Goal: Information Seeking & Learning: Check status

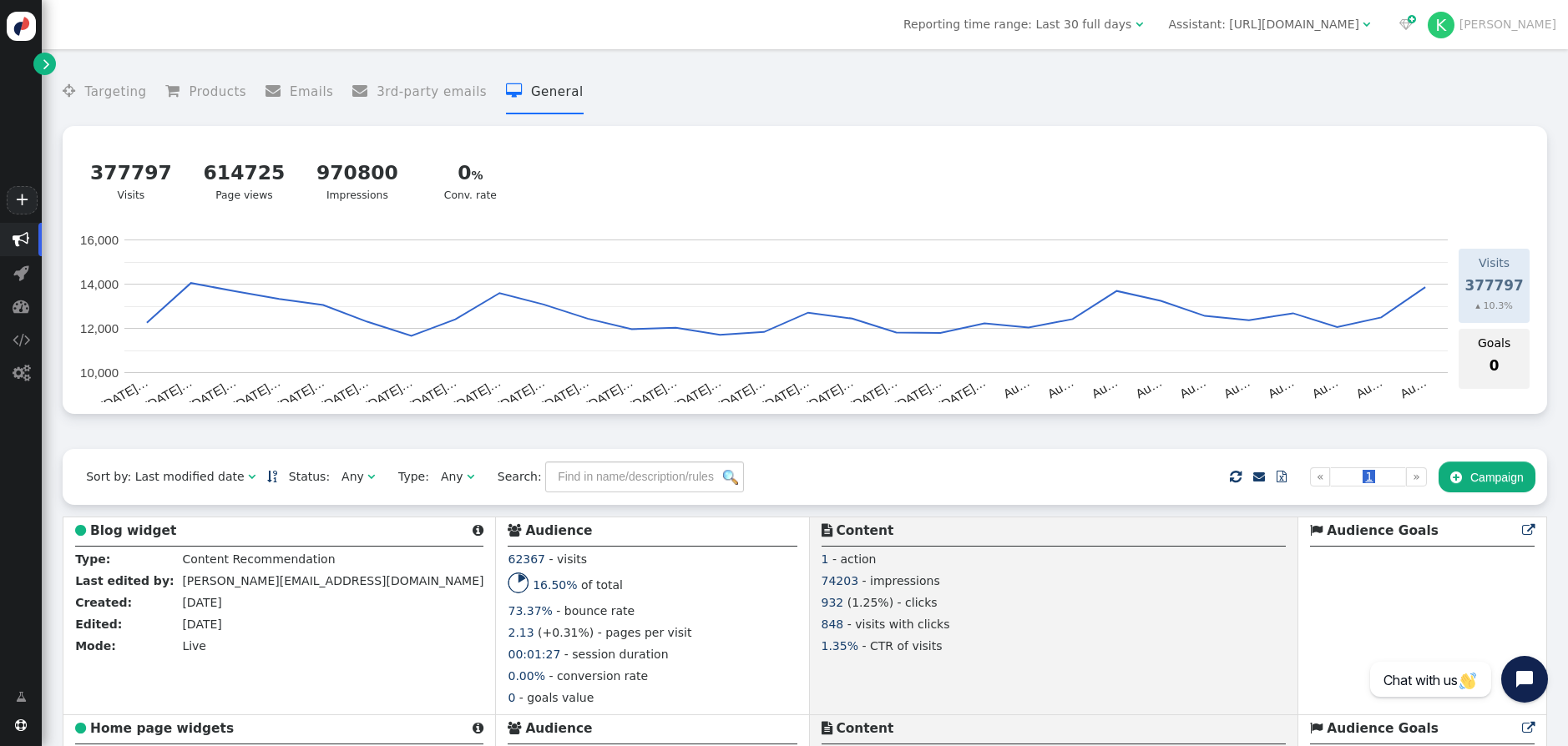
click at [22, 246] on span "" at bounding box center [20, 239] width 17 height 17
click at [22, 247] on span "" at bounding box center [20, 240] width 42 height 33
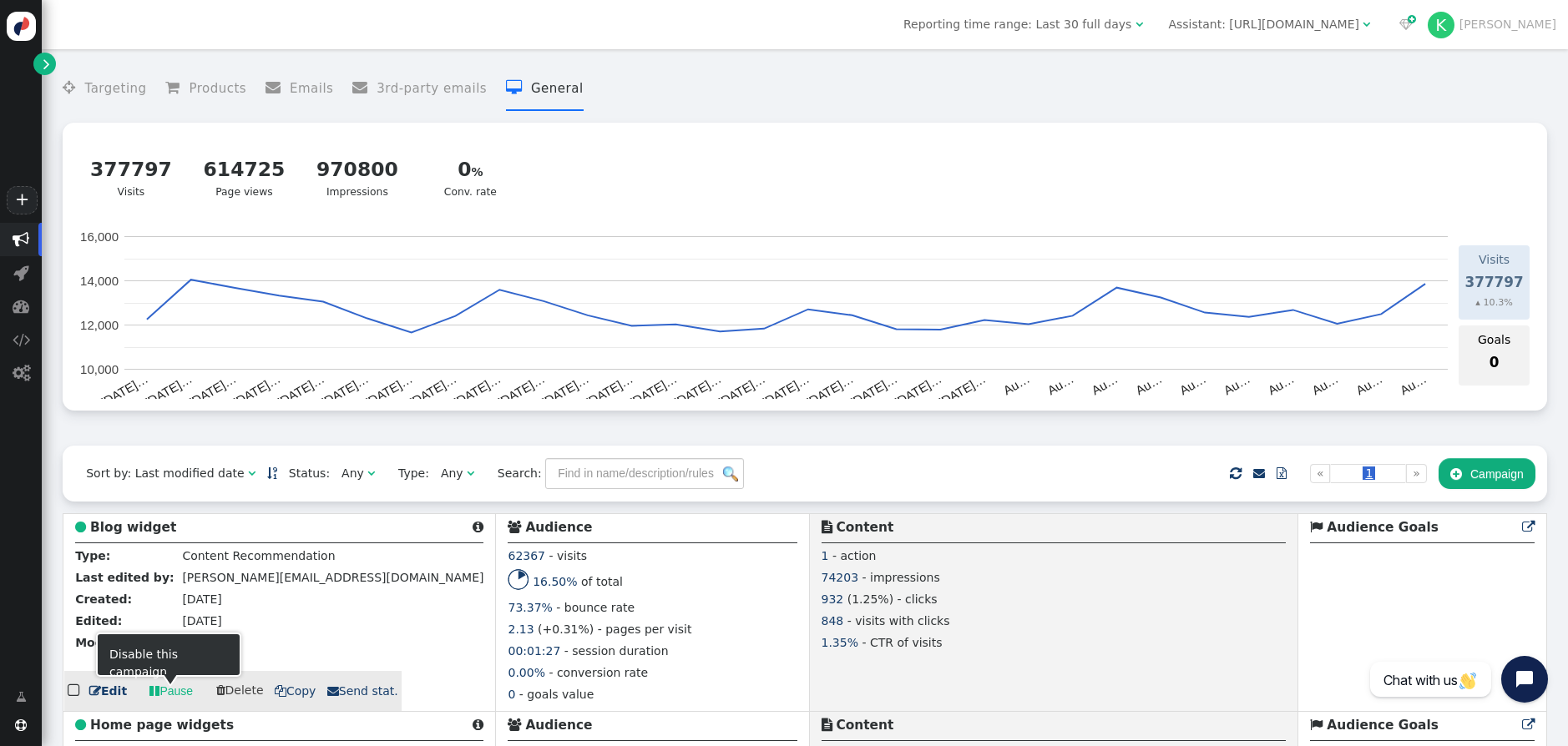
click at [97, 694] on span "" at bounding box center [96, 690] width 12 height 12
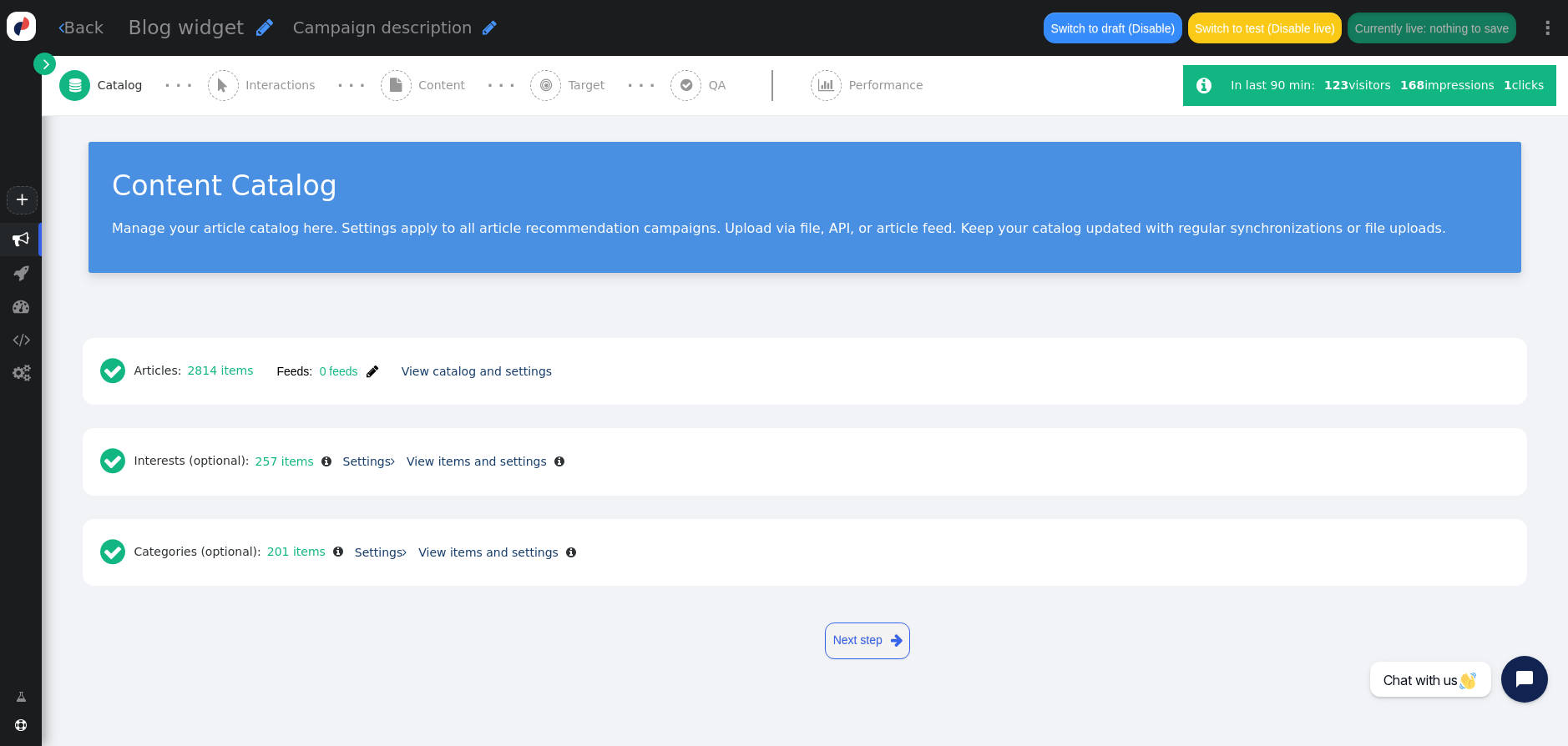
click at [44, 67] on span "" at bounding box center [47, 64] width 7 height 18
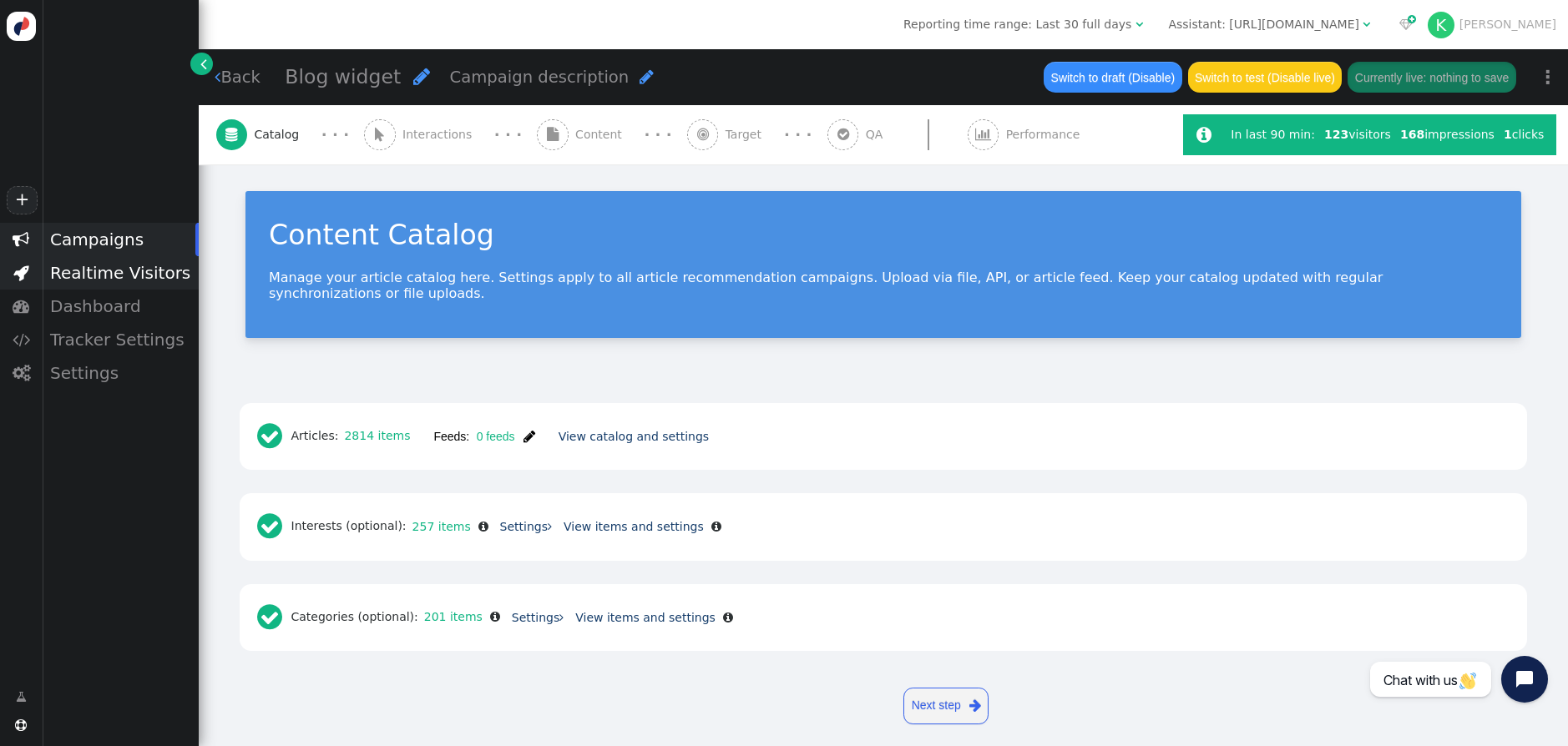
click at [87, 269] on div "Realtime Visitors" at bounding box center [120, 273] width 157 height 33
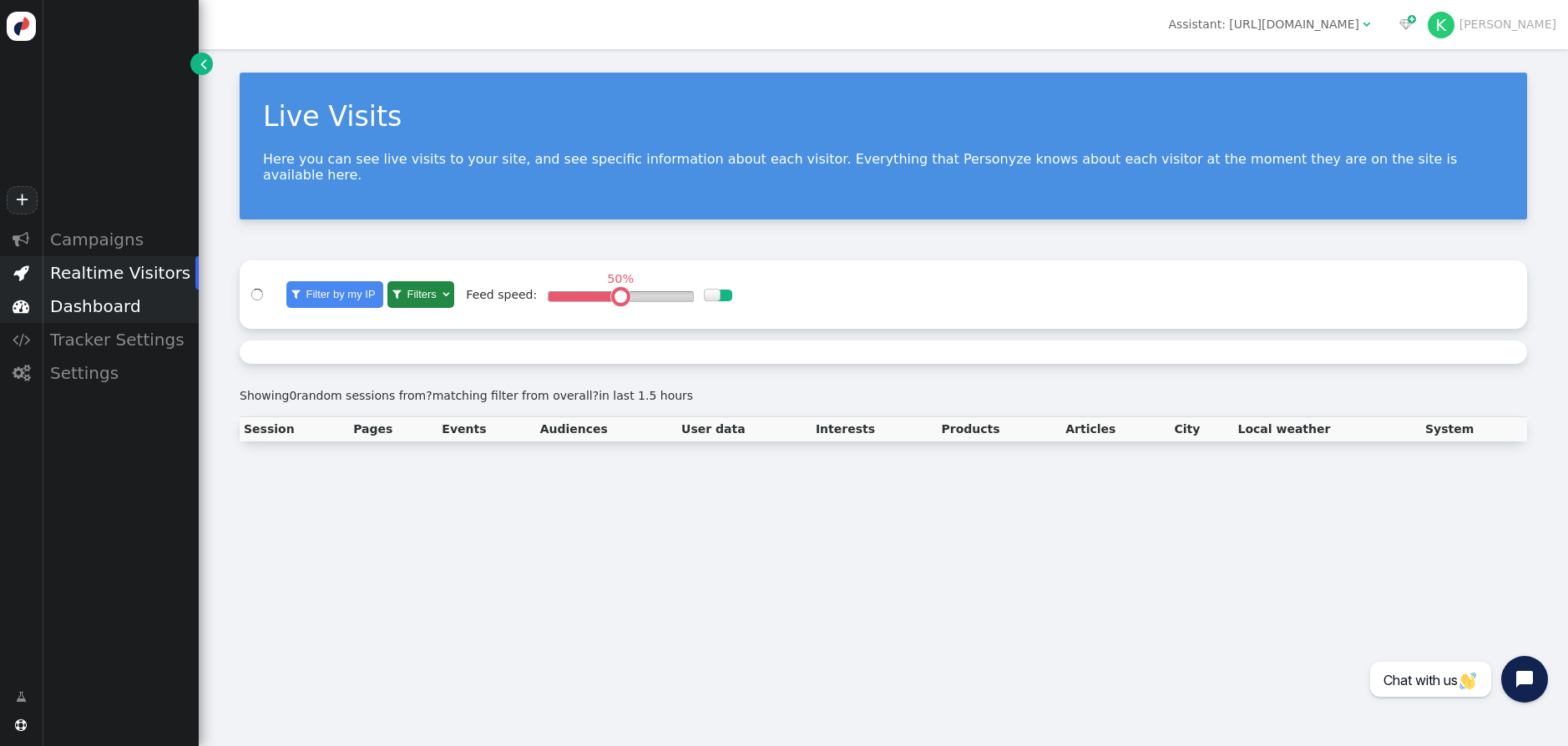
click at [96, 300] on div "Dashboard" at bounding box center [120, 306] width 157 height 33
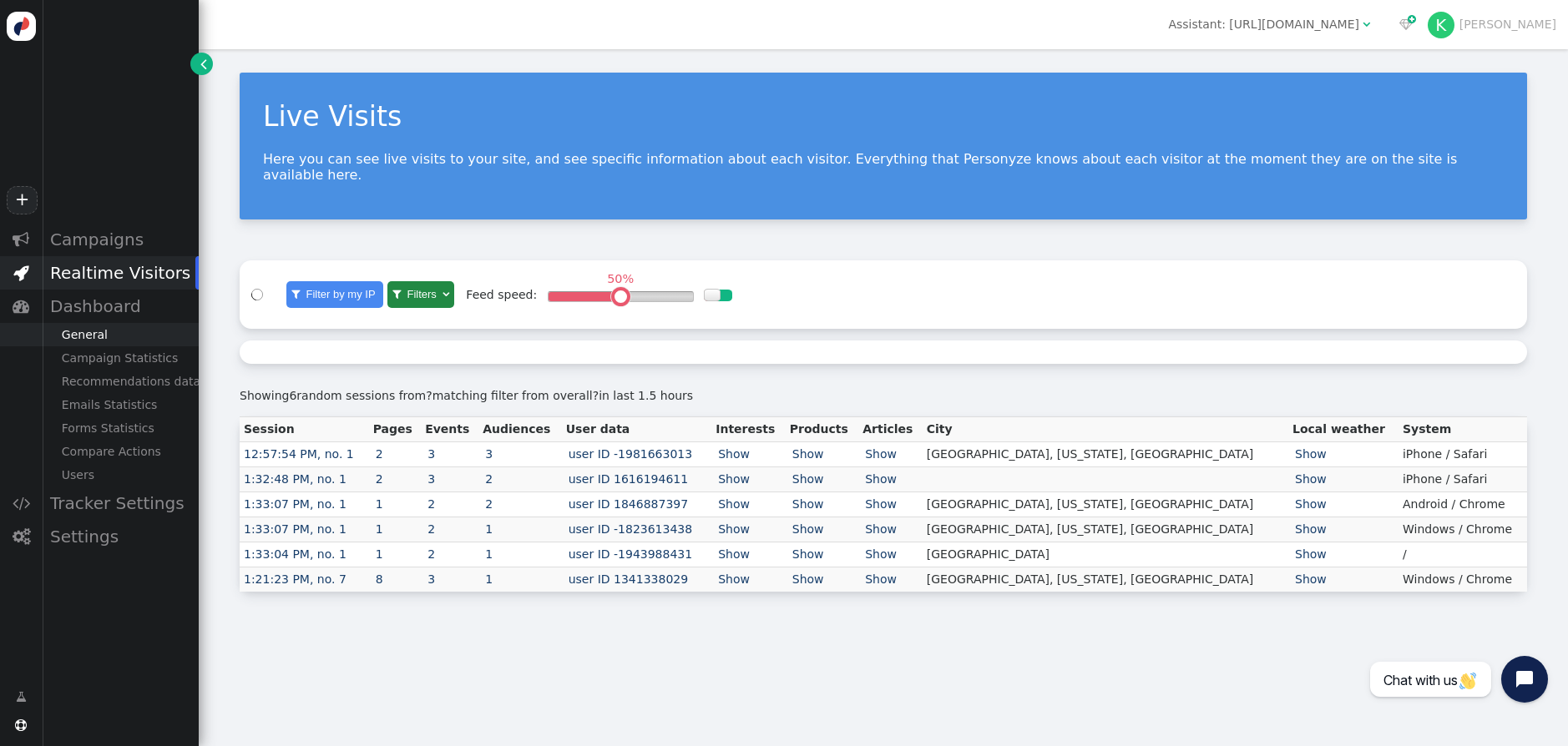
click at [101, 323] on div "General" at bounding box center [120, 334] width 157 height 23
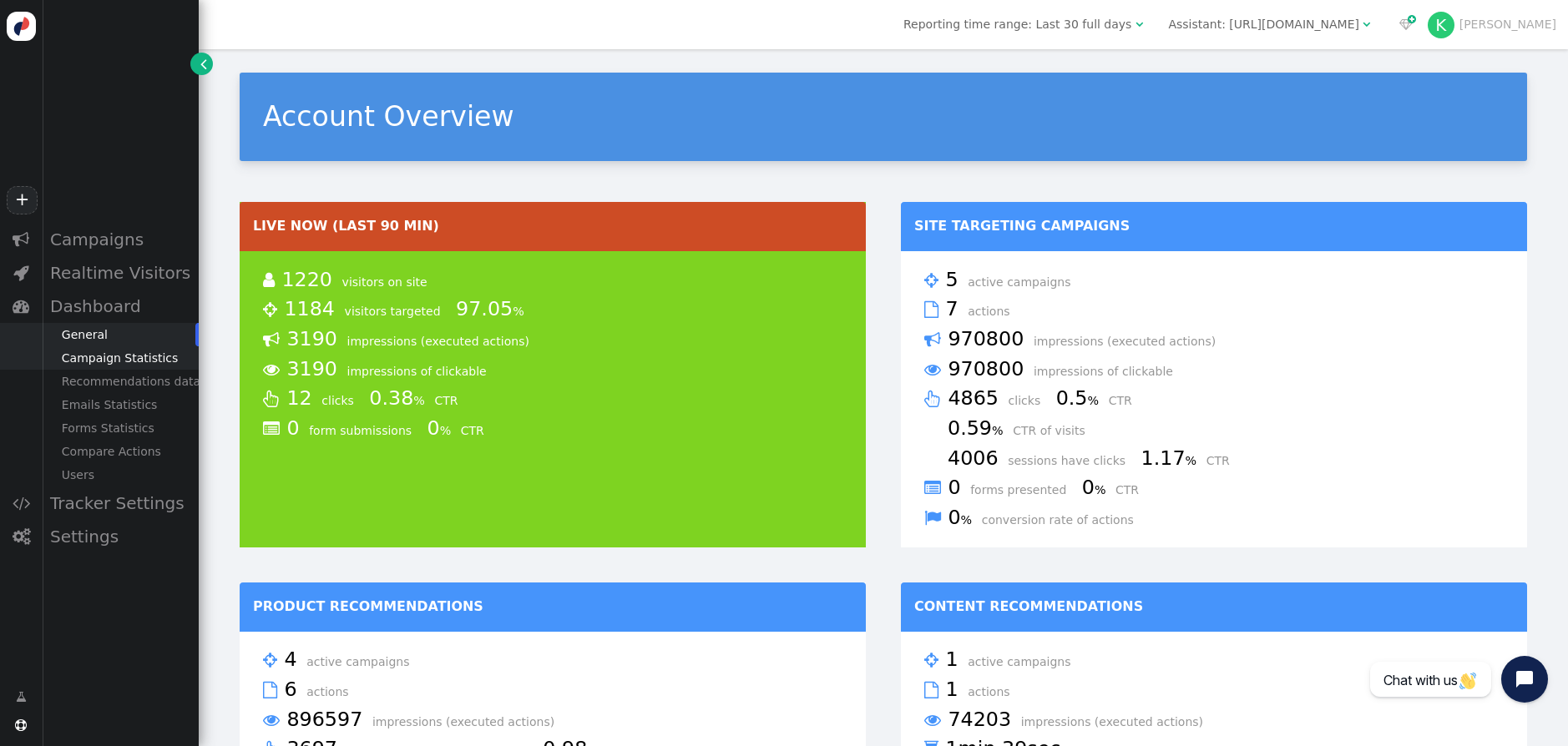
click at [120, 349] on div "Campaign Statistics" at bounding box center [120, 357] width 157 height 23
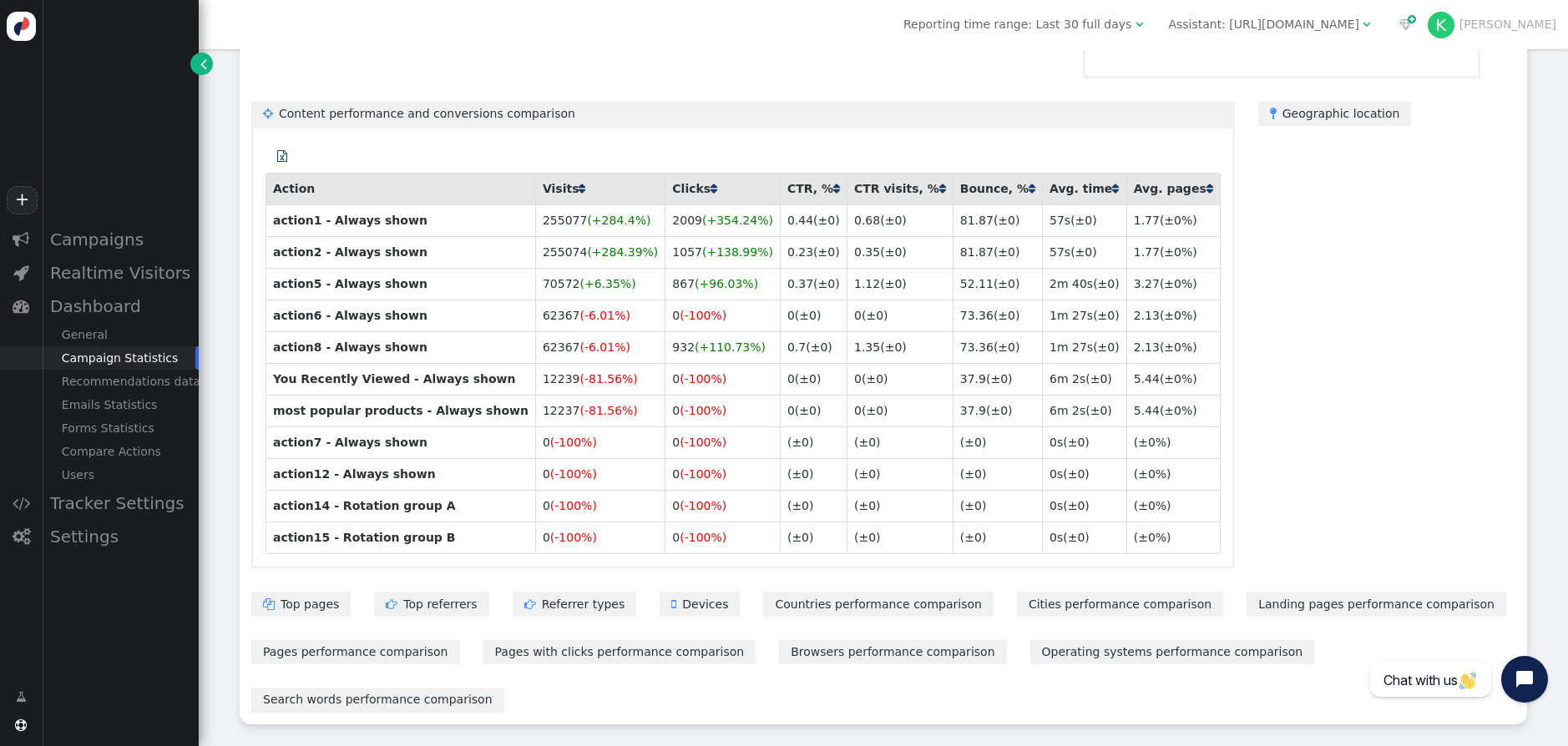
scroll to position [72, 0]
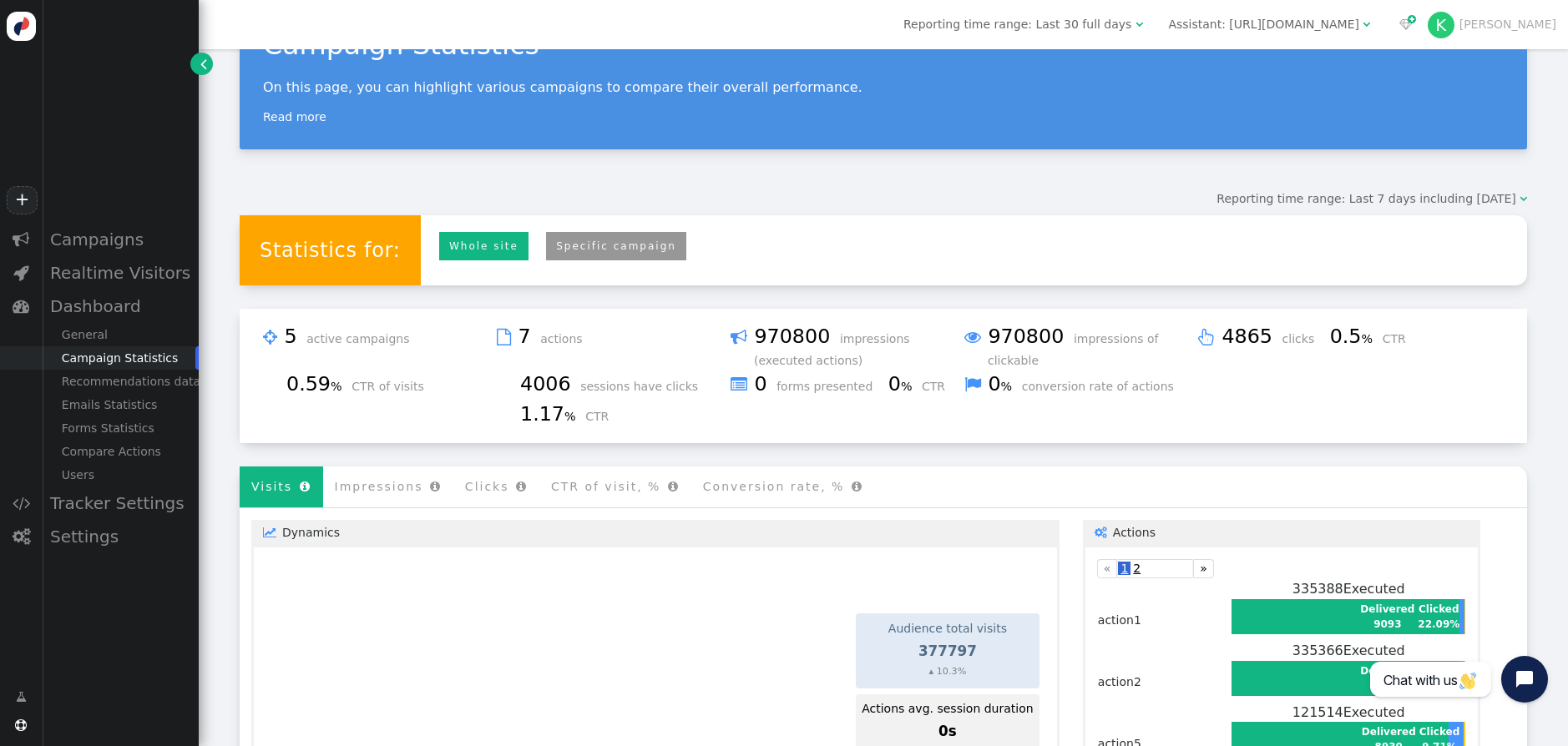
click at [561, 256] on link "Specific campaign" at bounding box center [616, 246] width 140 height 29
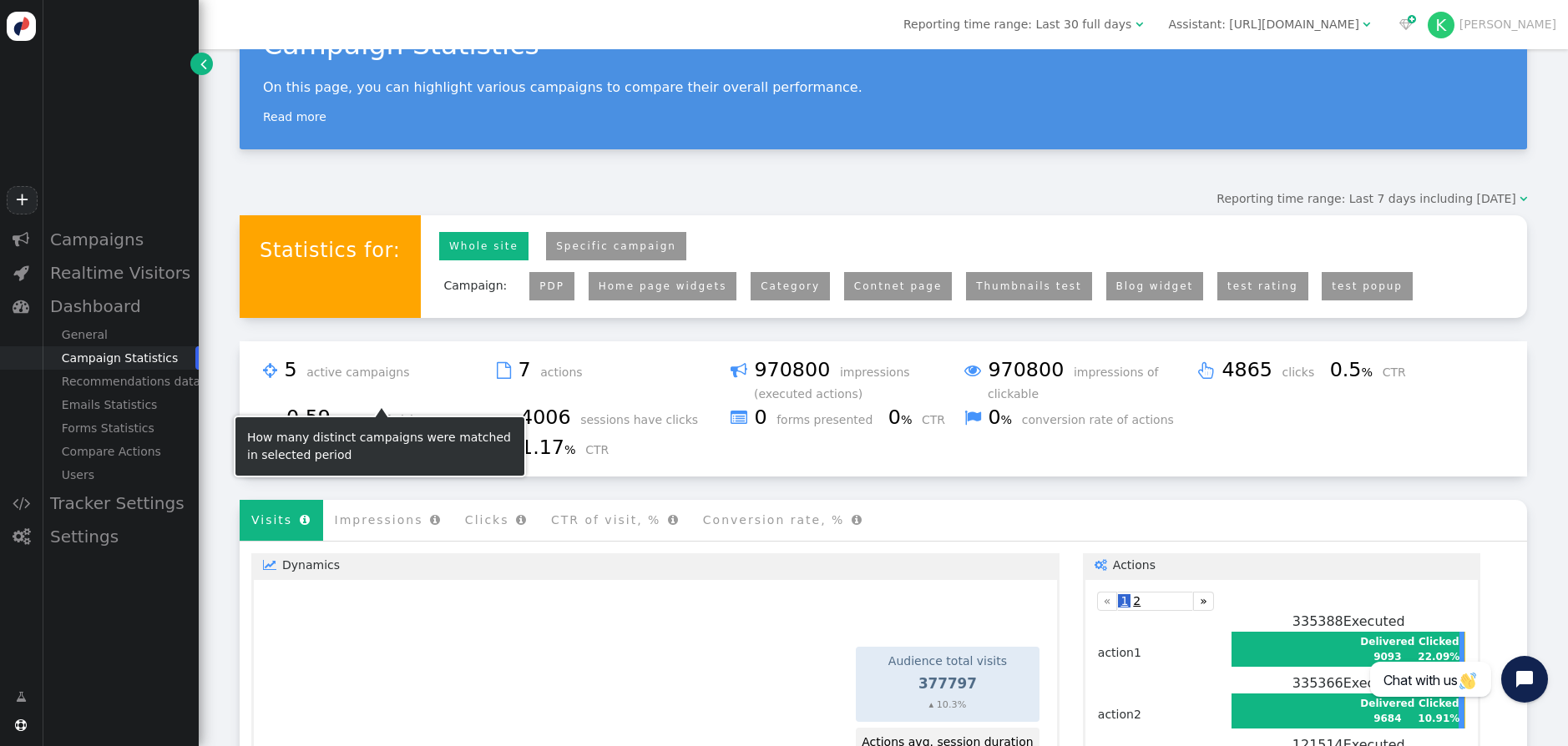
click at [474, 525] on li "Clicks " at bounding box center [496, 520] width 86 height 41
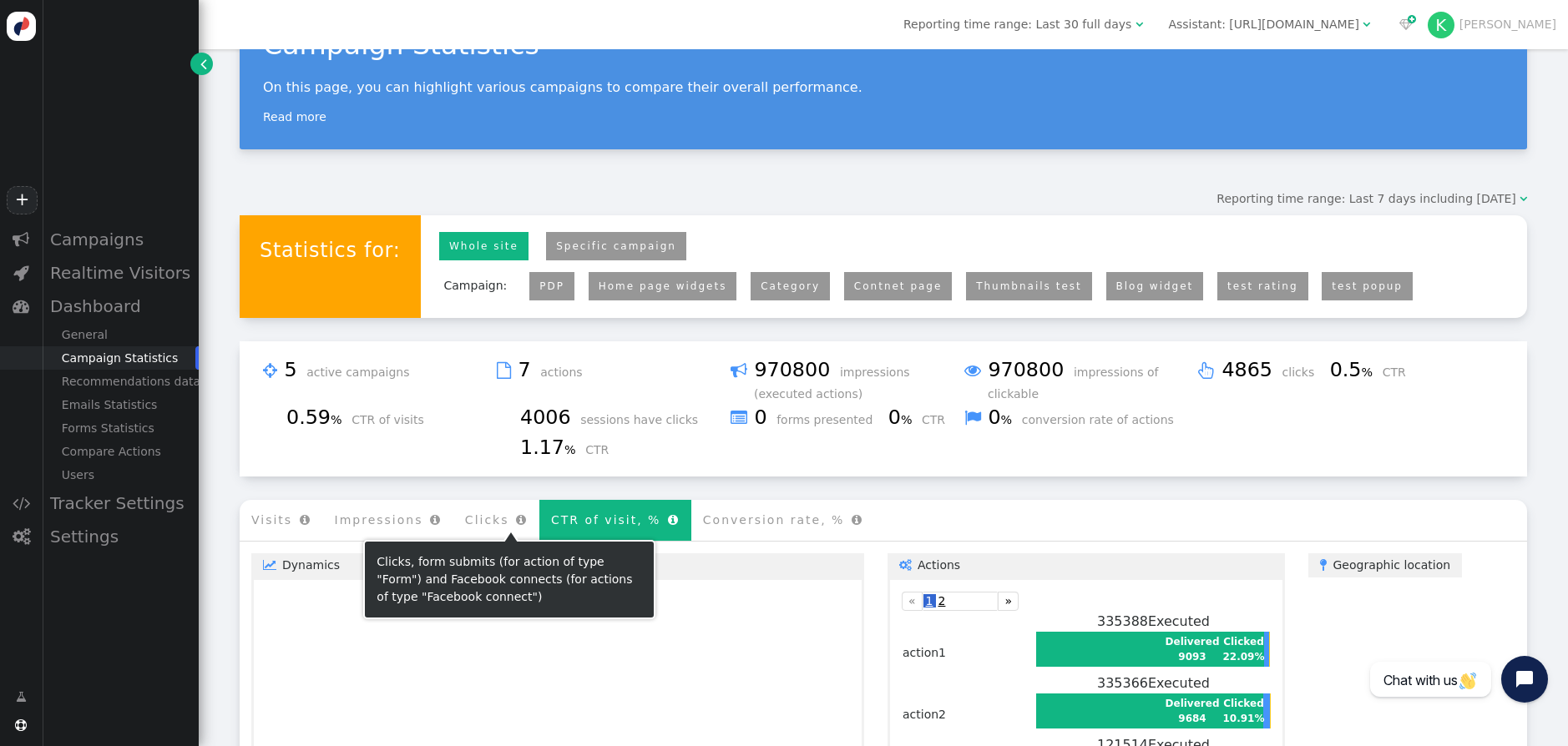
click at [585, 518] on li "CTR of visit, % " at bounding box center [615, 520] width 152 height 41
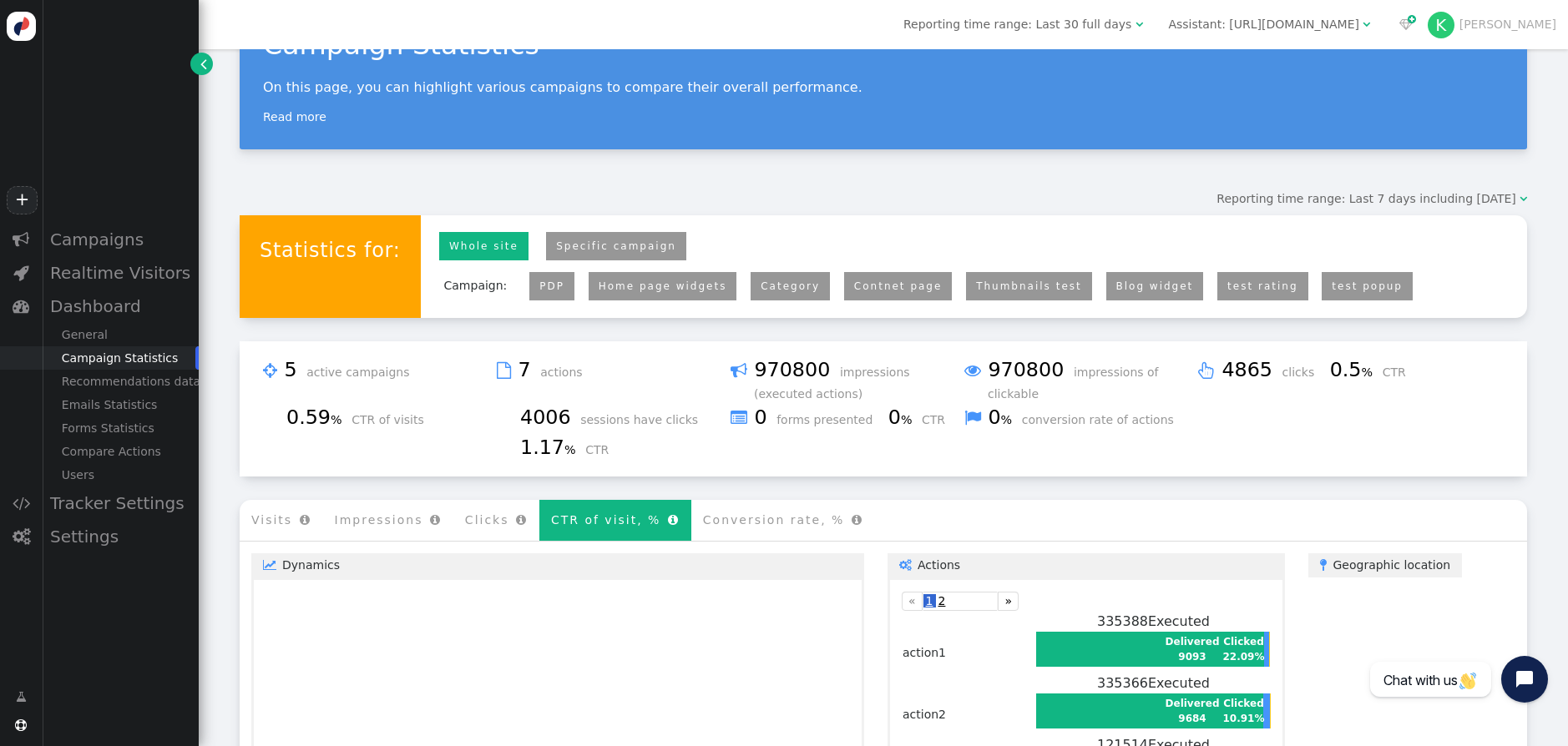
scroll to position [262, 0]
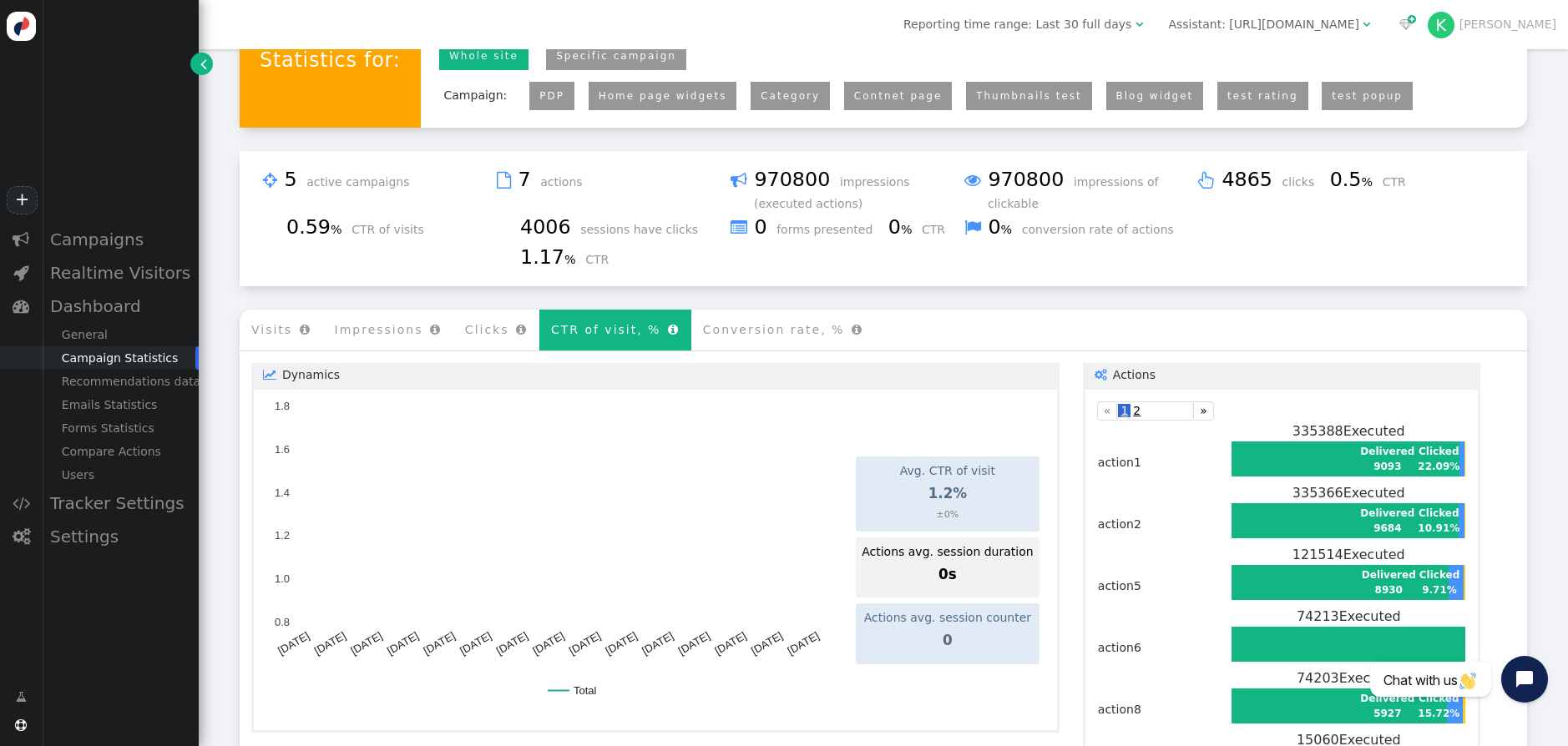
click at [539, 97] on link "PDP" at bounding box center [552, 96] width 25 height 12
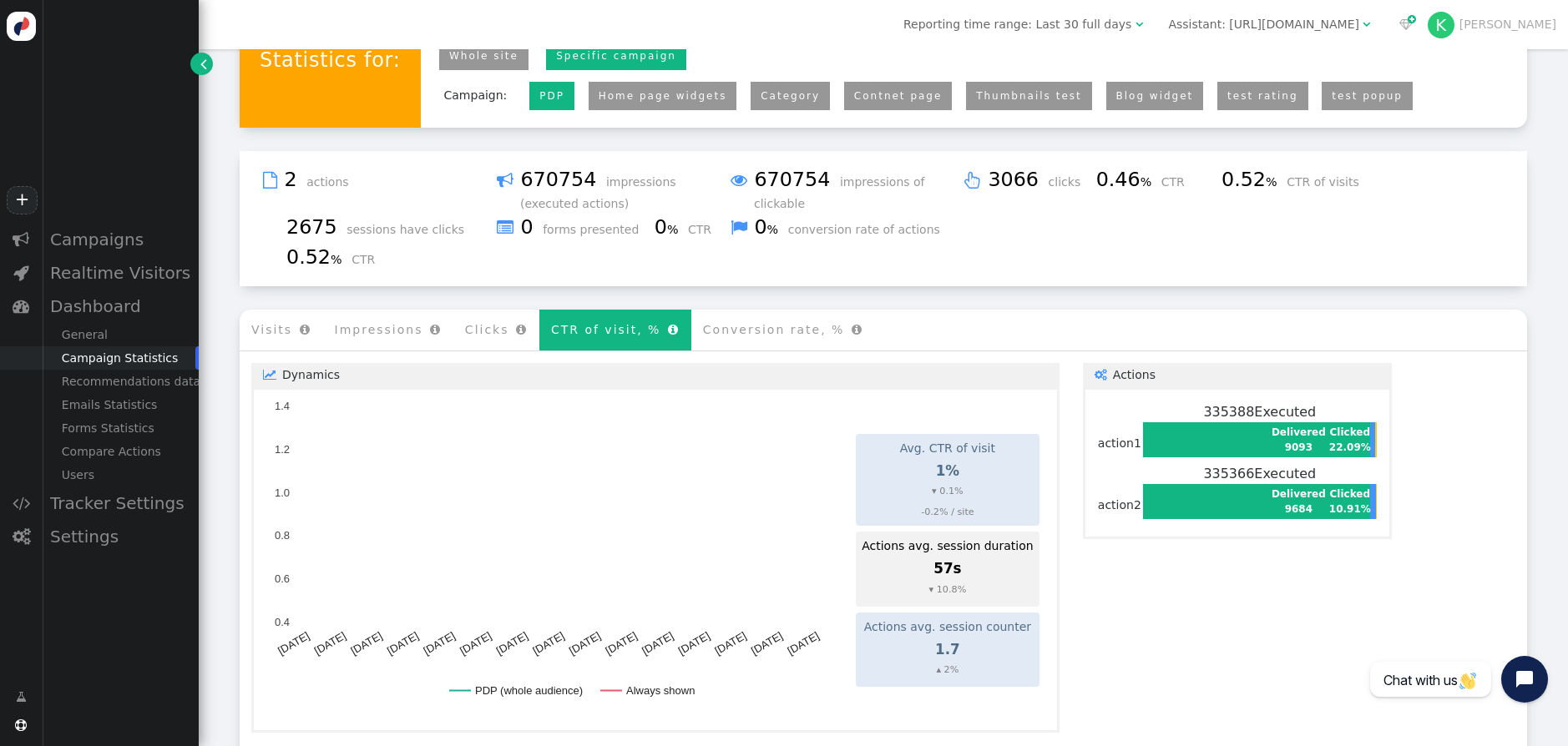
click at [668, 97] on link "Home page widgets" at bounding box center [663, 96] width 129 height 12
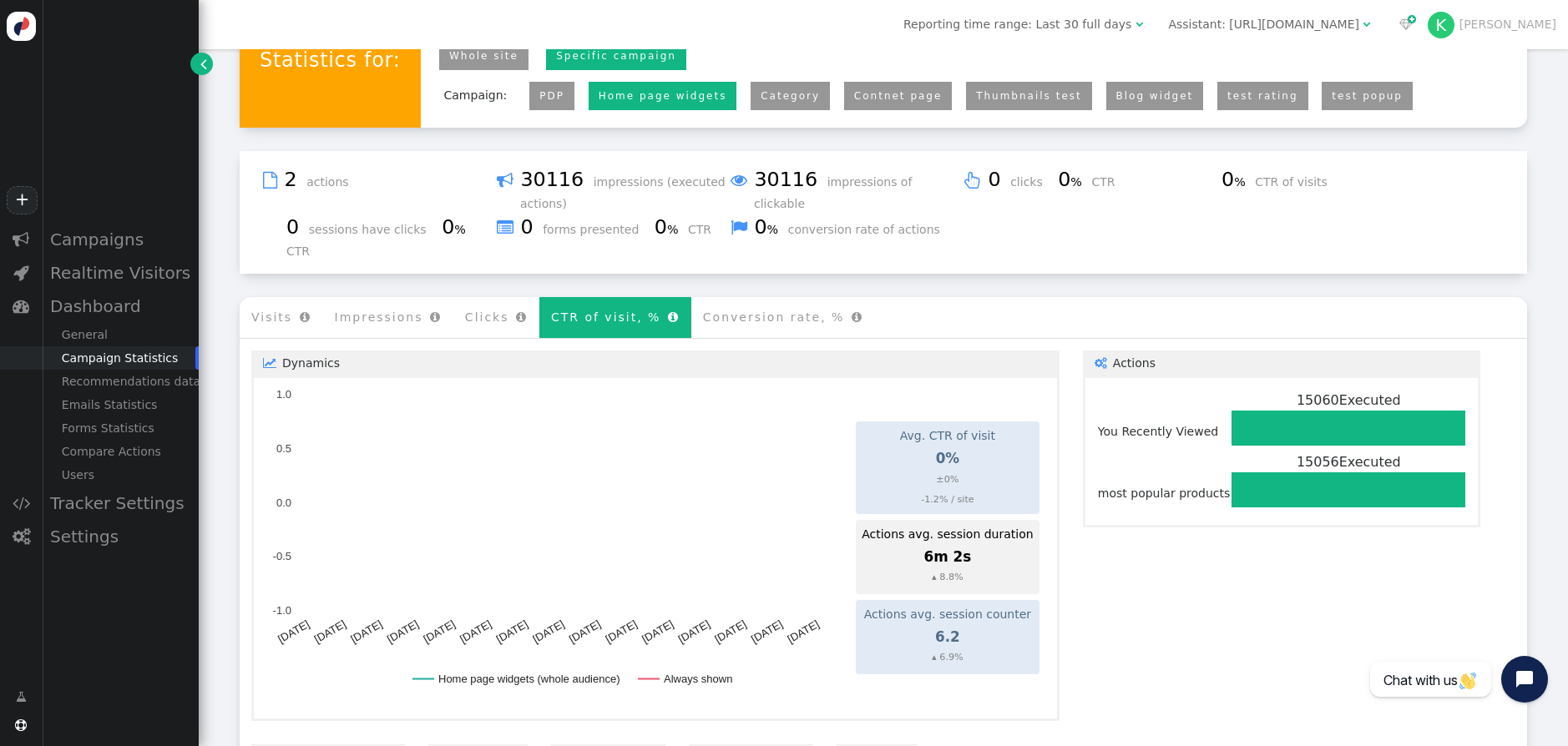
click at [750, 101] on li "Category" at bounding box center [789, 96] width 79 height 29
click at [760, 102] on link "Category" at bounding box center [789, 96] width 59 height 12
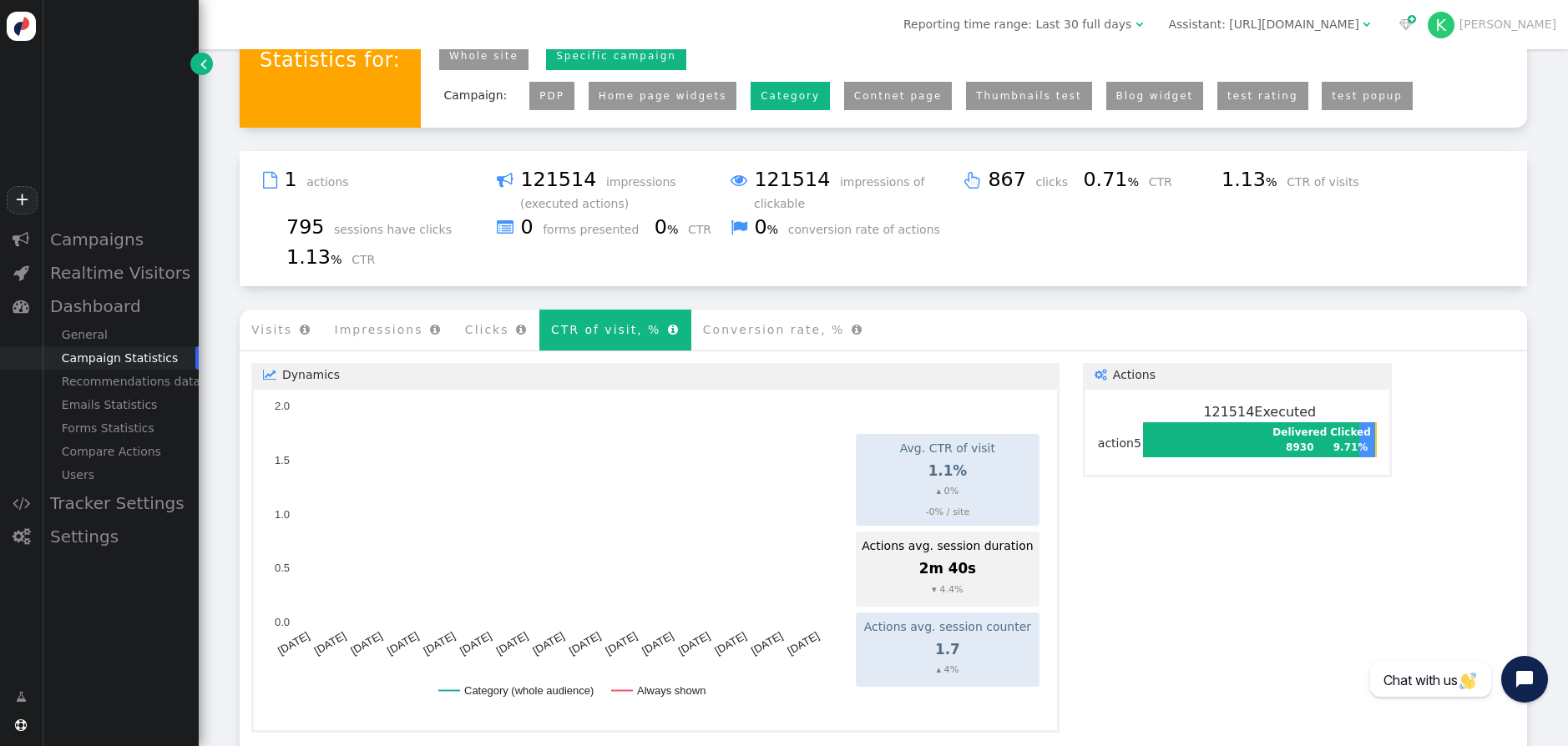
click at [844, 110] on li "Contnet page" at bounding box center [898, 96] width 108 height 29
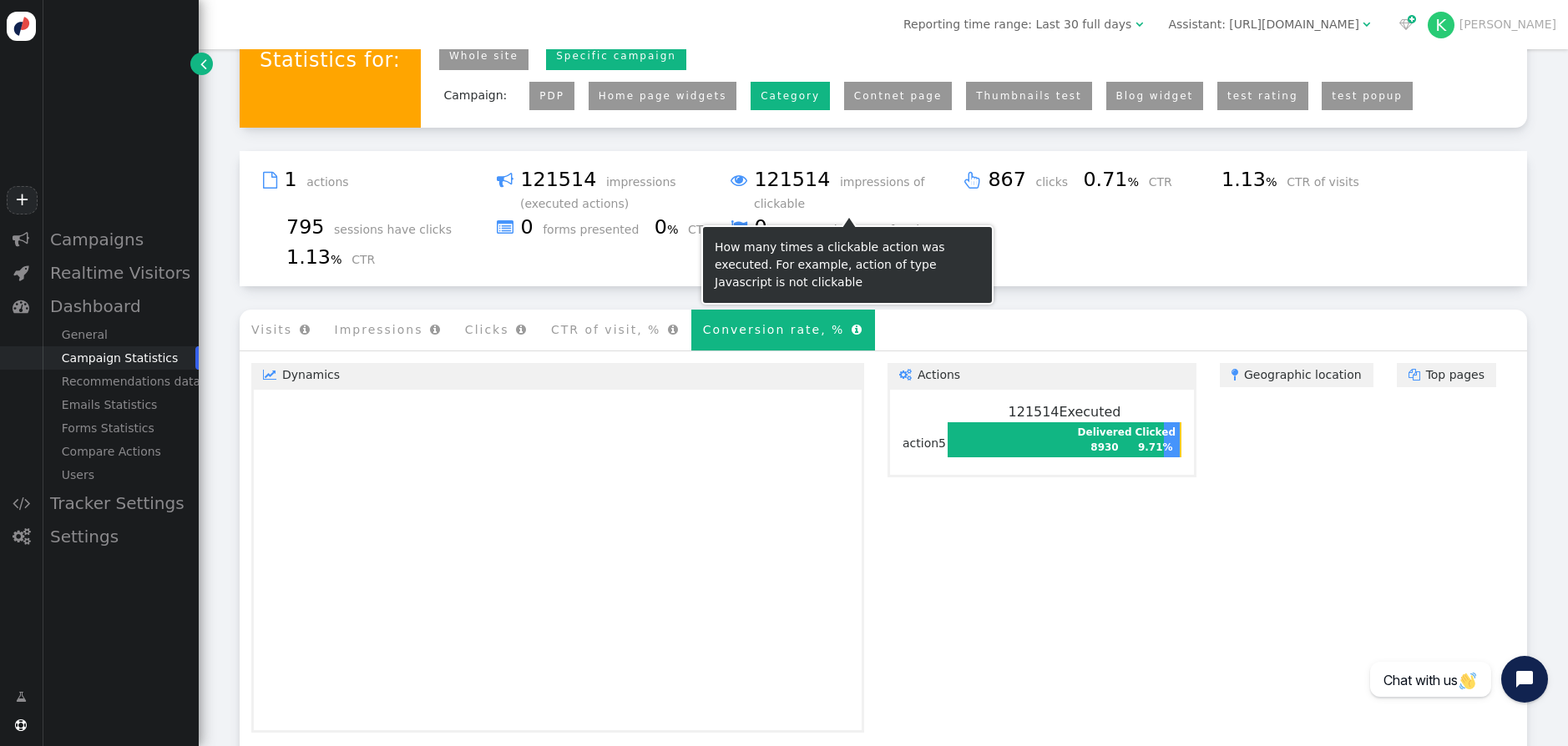
click at [755, 334] on li "Conversion rate, % " at bounding box center [783, 330] width 183 height 41
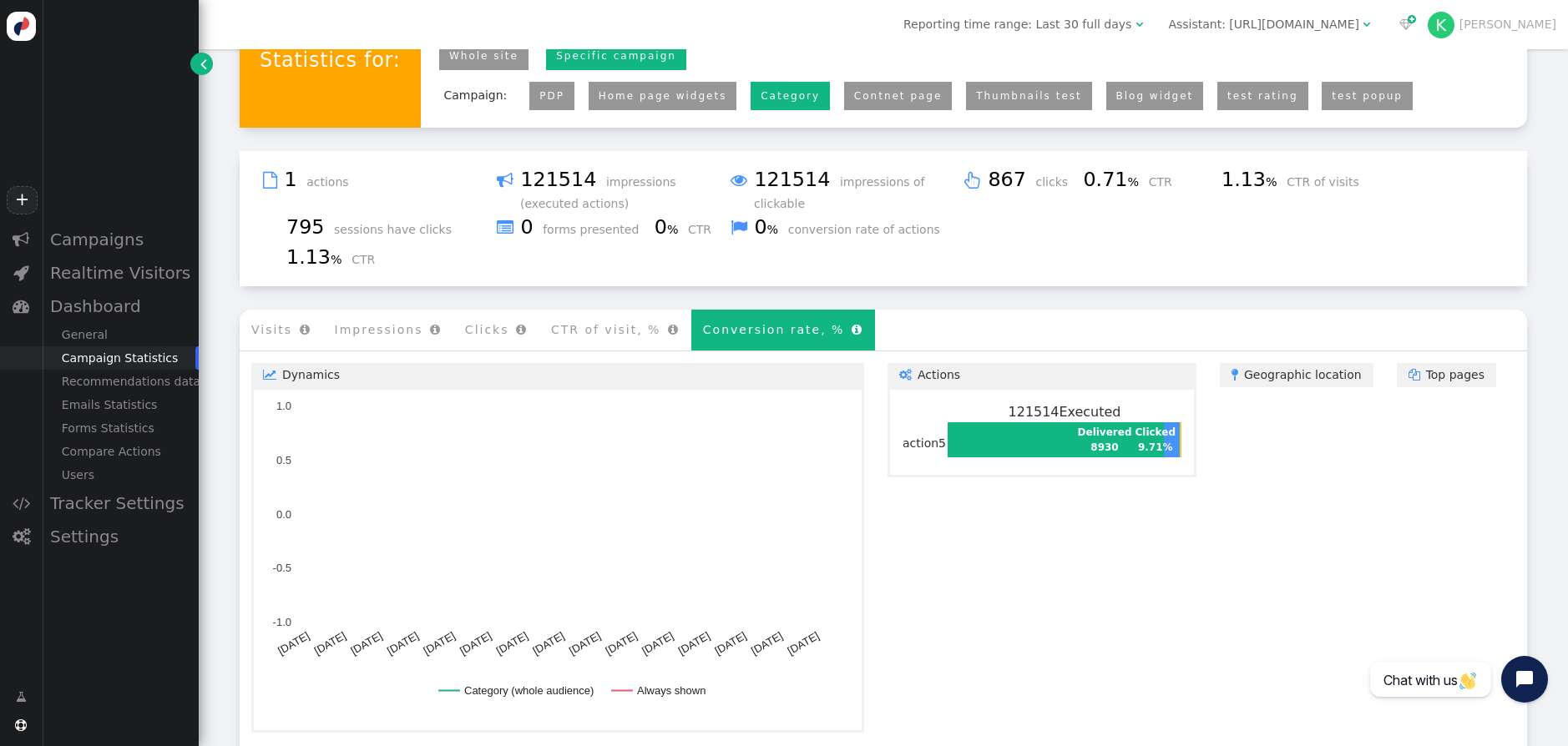
click at [620, 333] on li "CTR of visit, % " at bounding box center [615, 330] width 152 height 41
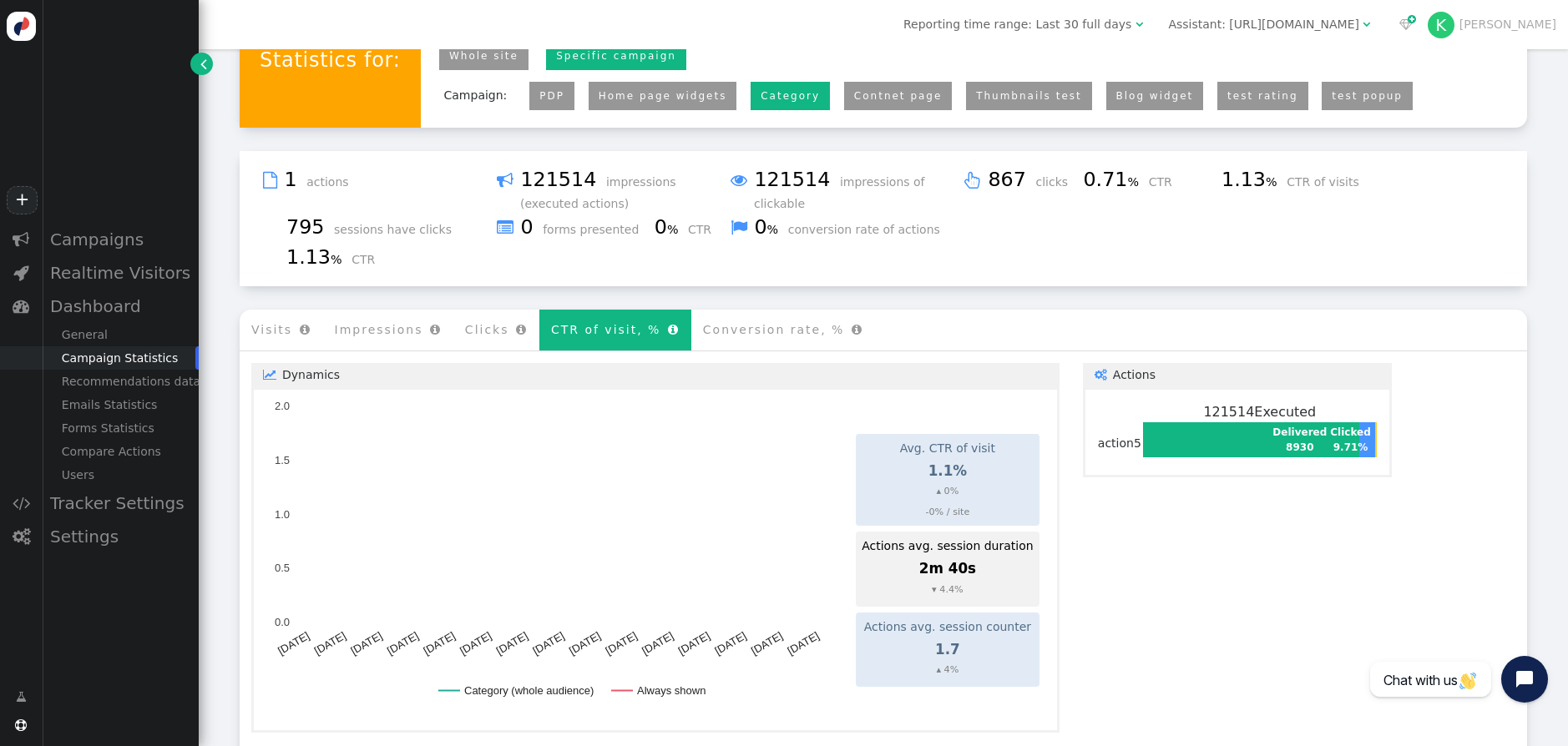
click at [878, 102] on link "Contnet page" at bounding box center [898, 96] width 89 height 12
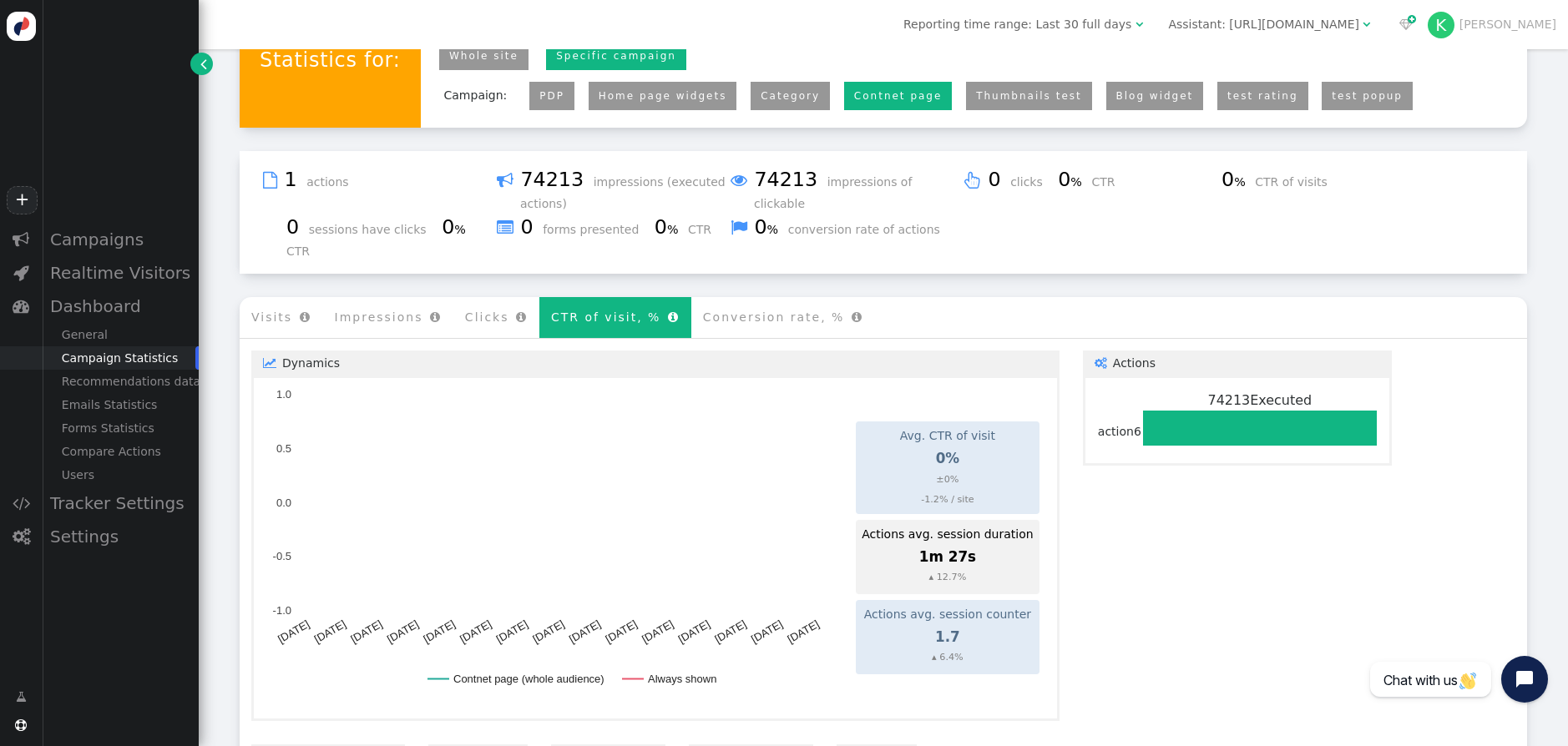
click at [975, 92] on link "Thumbnails test" at bounding box center [1028, 96] width 106 height 12
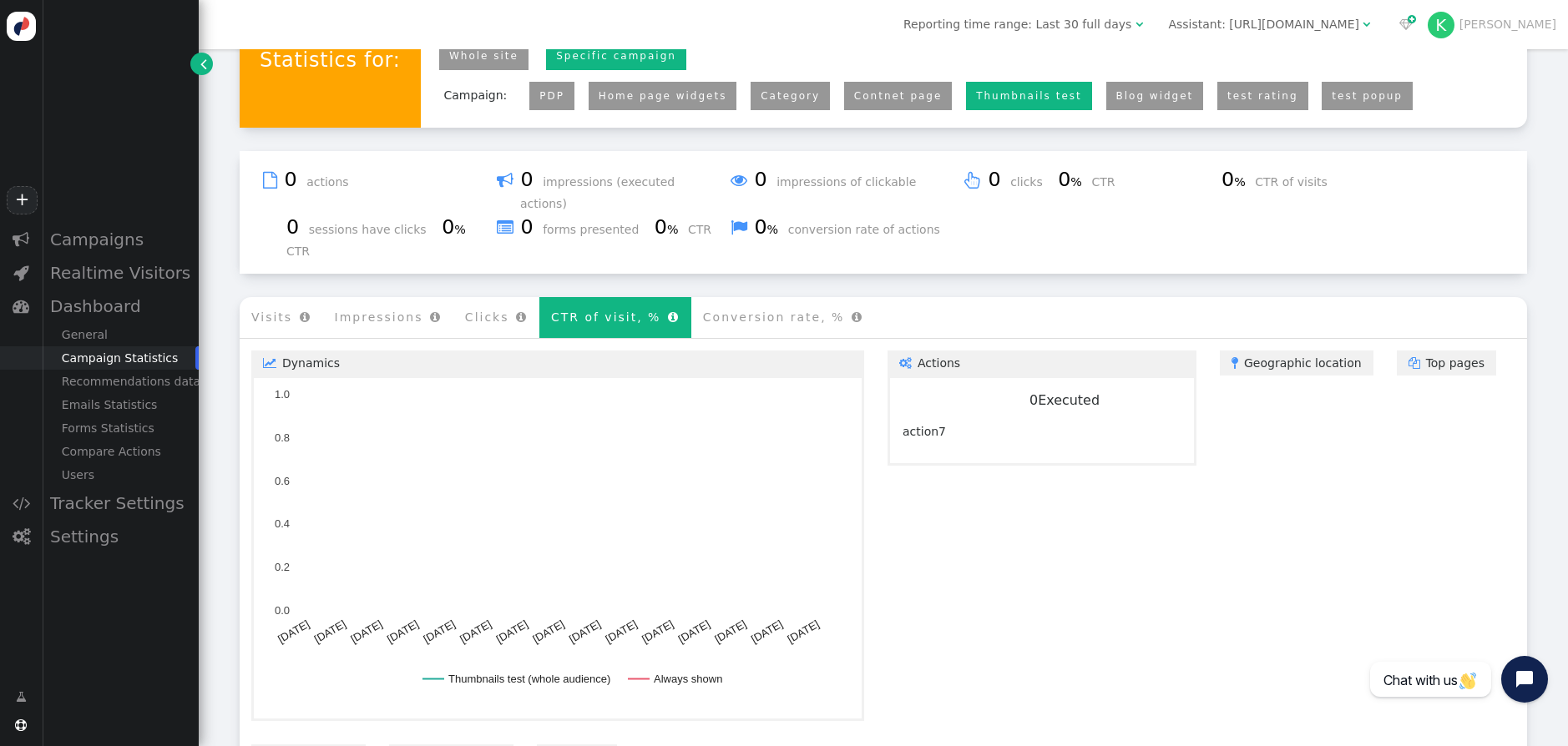
drag, startPoint x: 1096, startPoint y: 136, endPoint x: 1097, endPoint y: 118, distance: 18.0
click at [1096, 136] on div "Statistics for: Whole site Personyze recommendations Specific campaign Campaign…" at bounding box center [883, 403] width 1287 height 756
click at [1116, 102] on link "Blog widget" at bounding box center [1155, 96] width 78 height 12
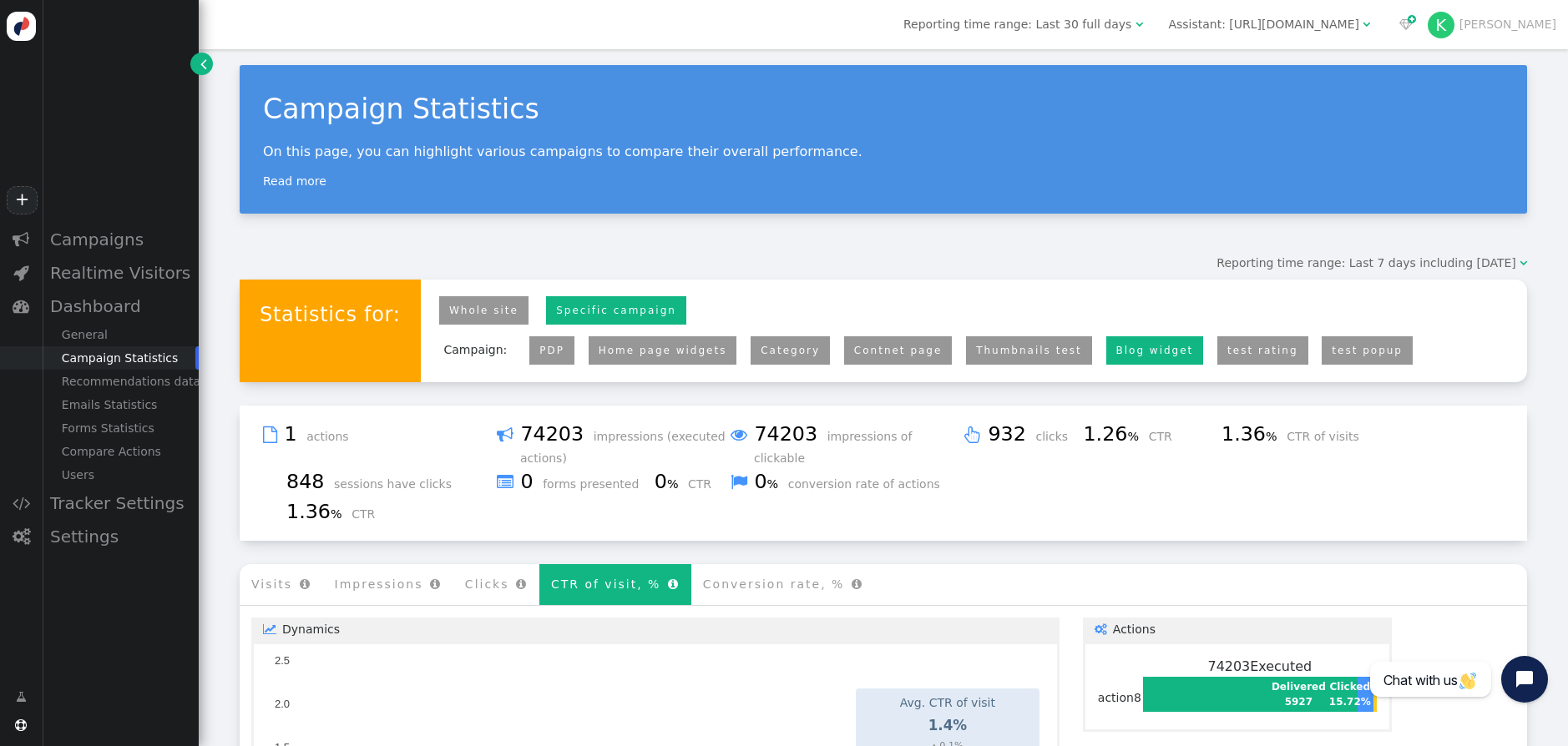
scroll to position [0, 0]
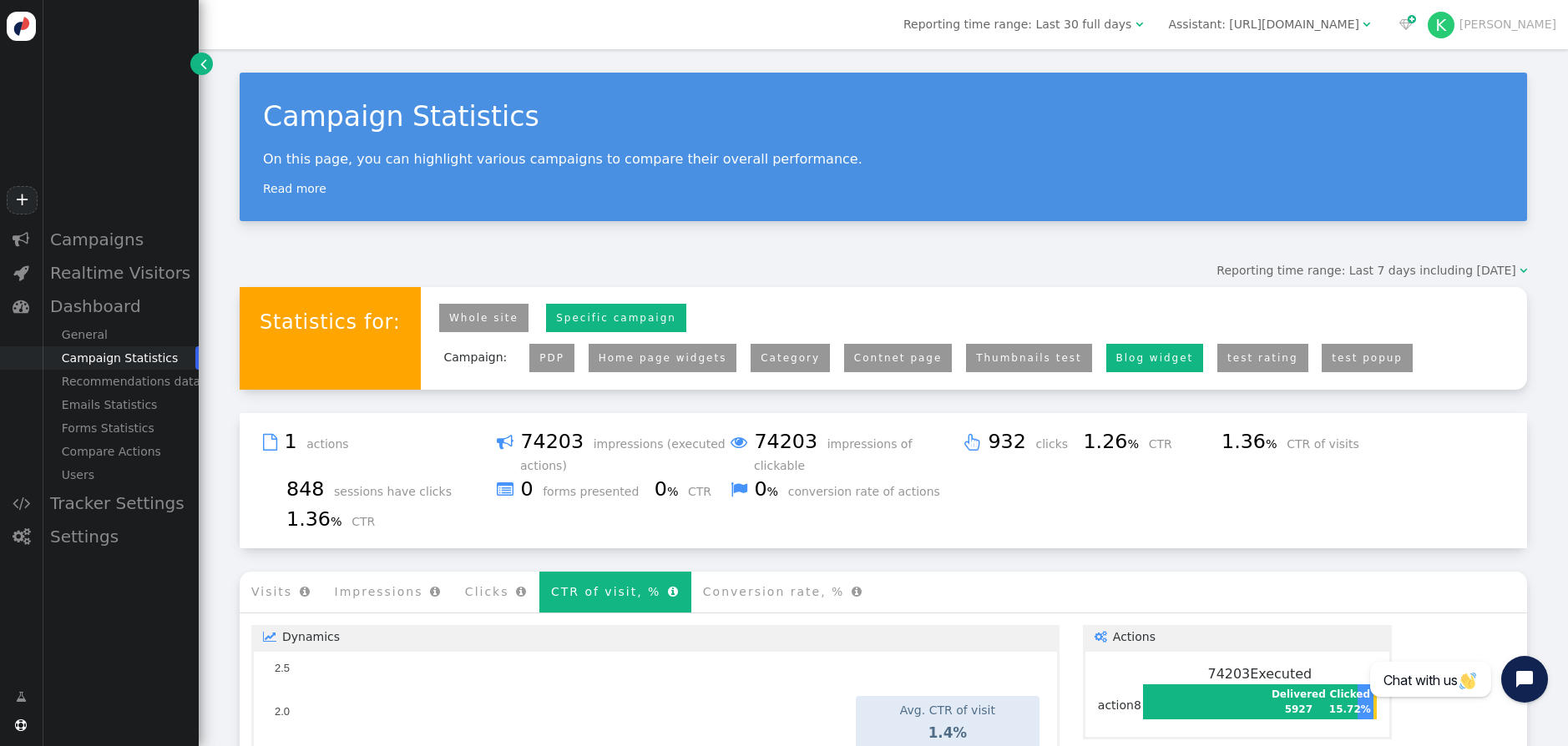
click at [1486, 277] on span "Reporting time range: Last 7 days including [DATE]" at bounding box center [1365, 271] width 299 height 14
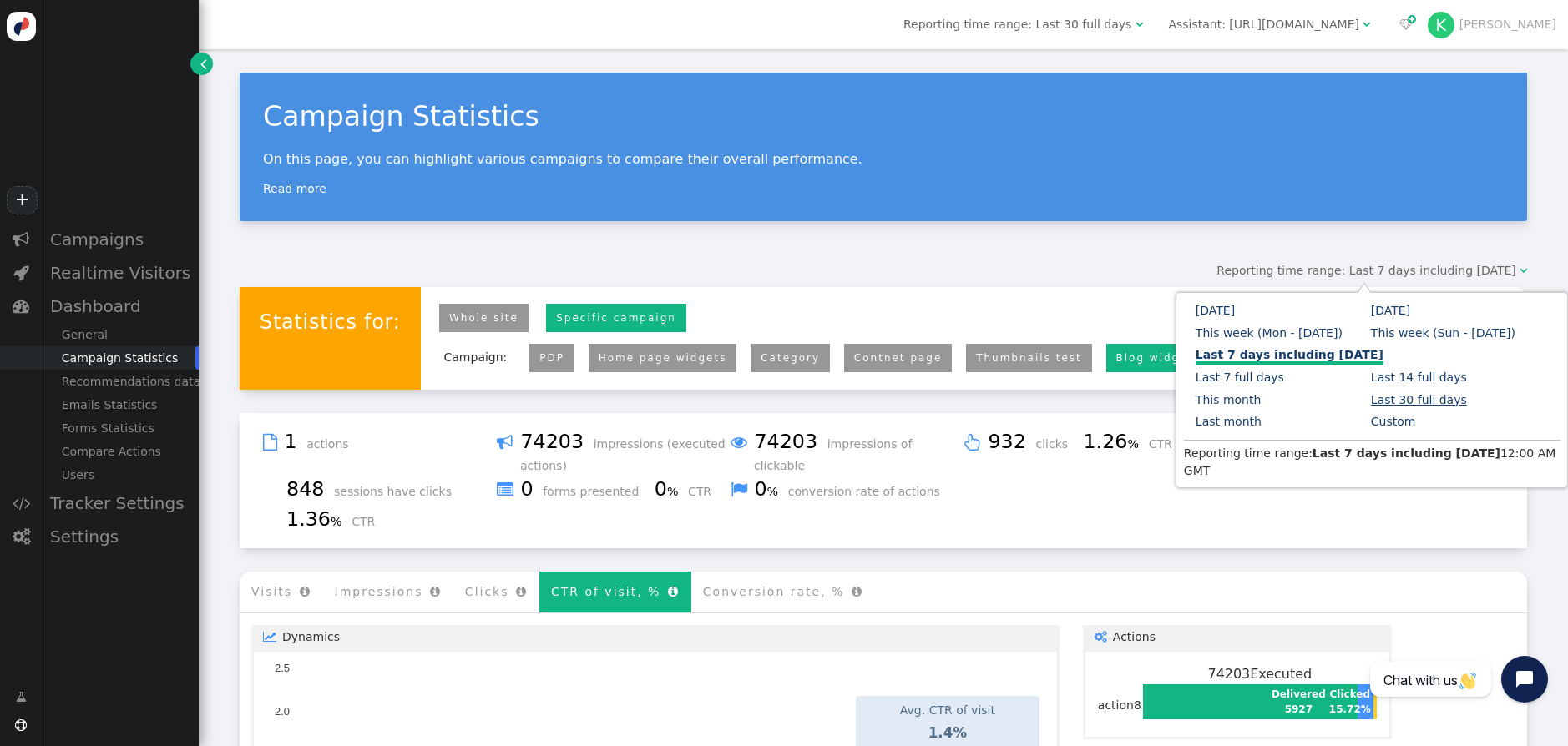
click at [1388, 398] on link "Last 30 full days" at bounding box center [1418, 399] width 96 height 14
click at [1434, 397] on link "Last 30 full days" at bounding box center [1418, 399] width 96 height 14
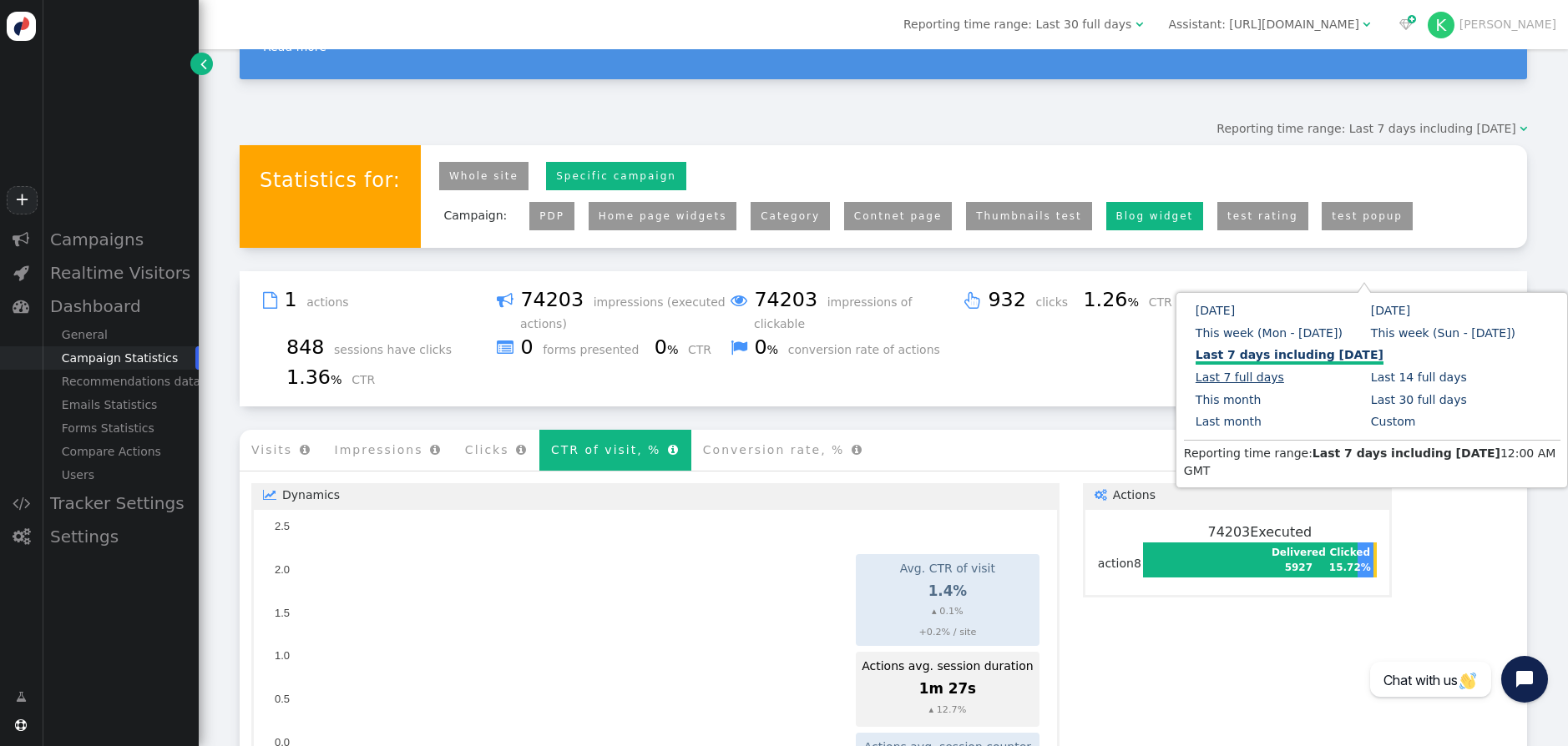
scroll to position [143, 0]
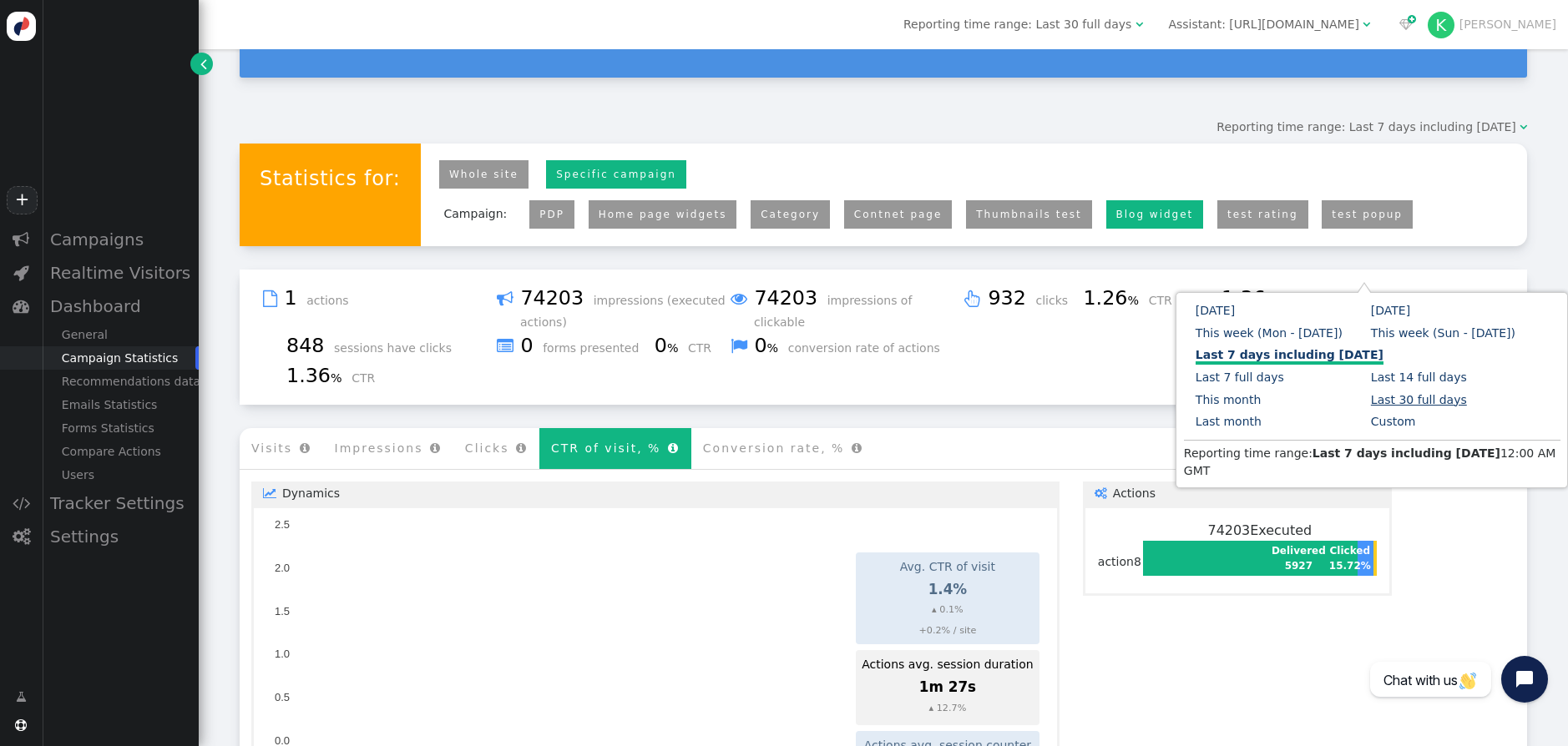
click at [1378, 398] on link "Last 30 full days" at bounding box center [1418, 399] width 96 height 14
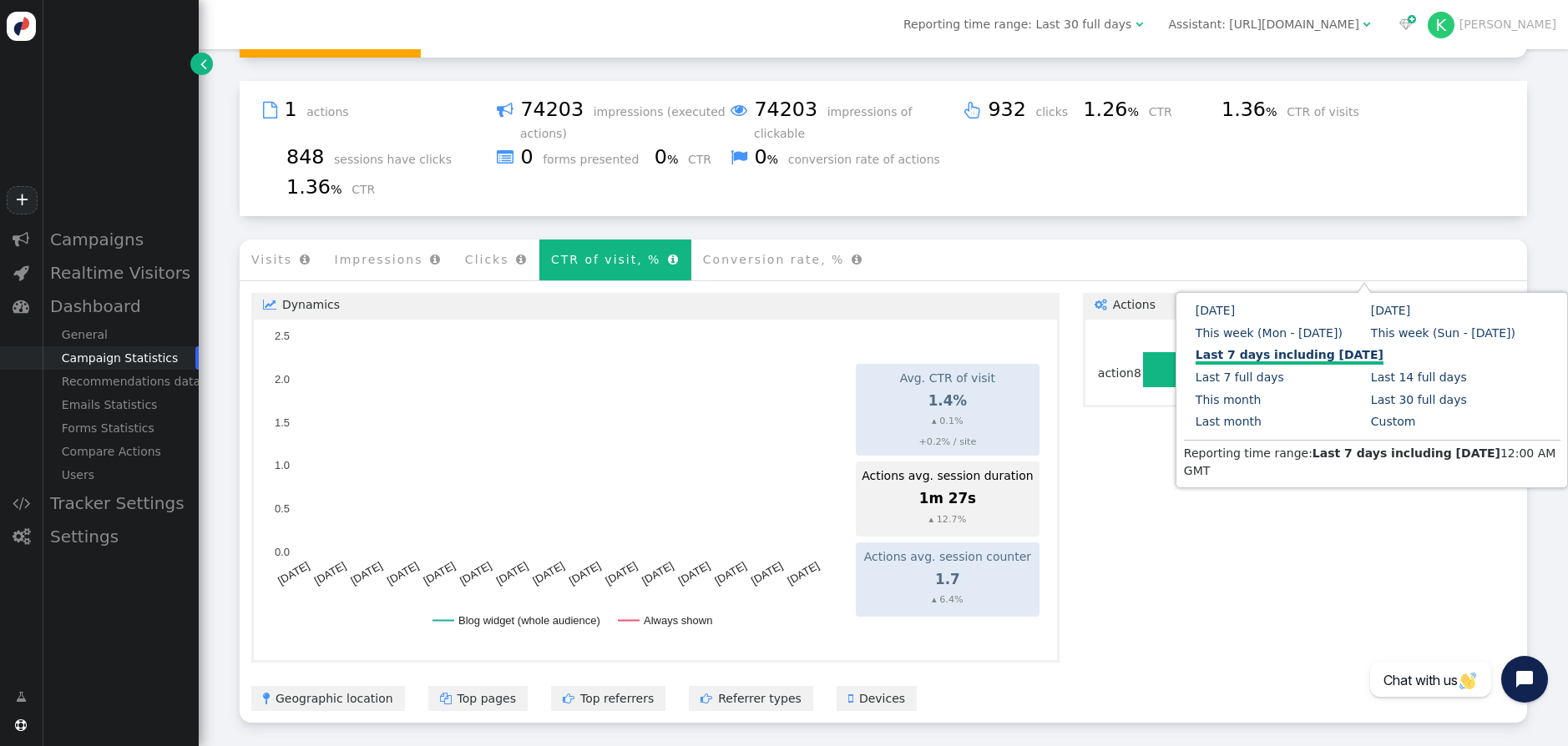
scroll to position [337, 0]
click at [1377, 406] on link "Last 30 full days" at bounding box center [1418, 399] width 96 height 14
click at [1382, 403] on link "Last 30 full days" at bounding box center [1418, 399] width 96 height 14
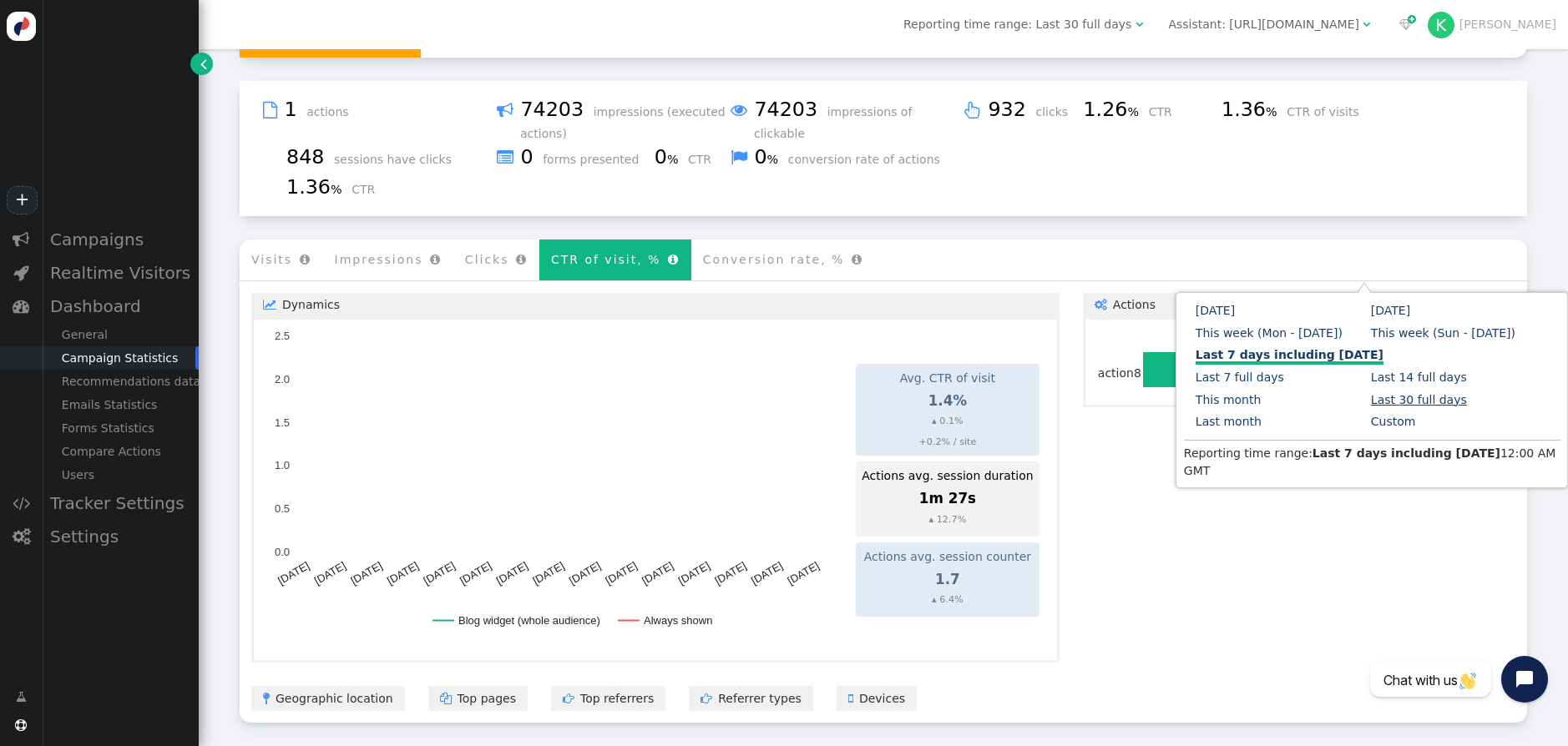
click at [1382, 403] on link "Last 30 full days" at bounding box center [1418, 399] width 96 height 14
